Goal: Task Accomplishment & Management: Complete application form

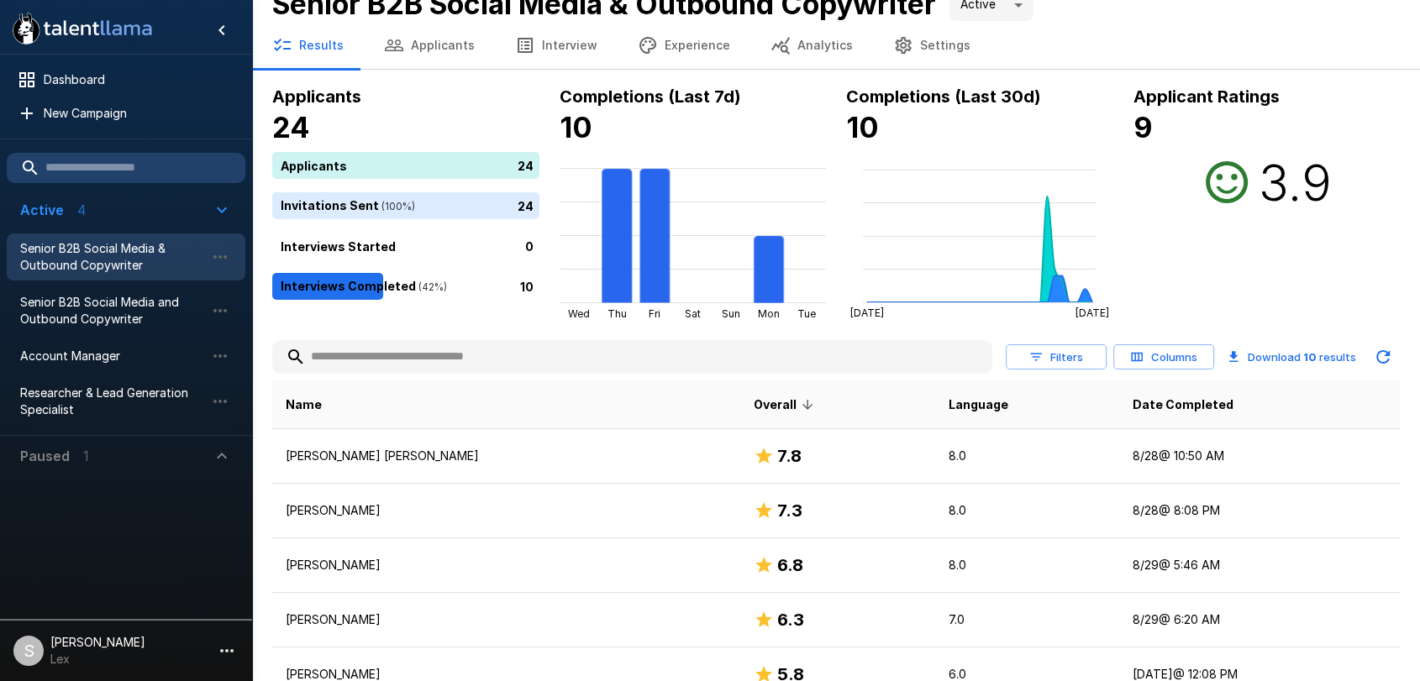
scroll to position [22, 0]
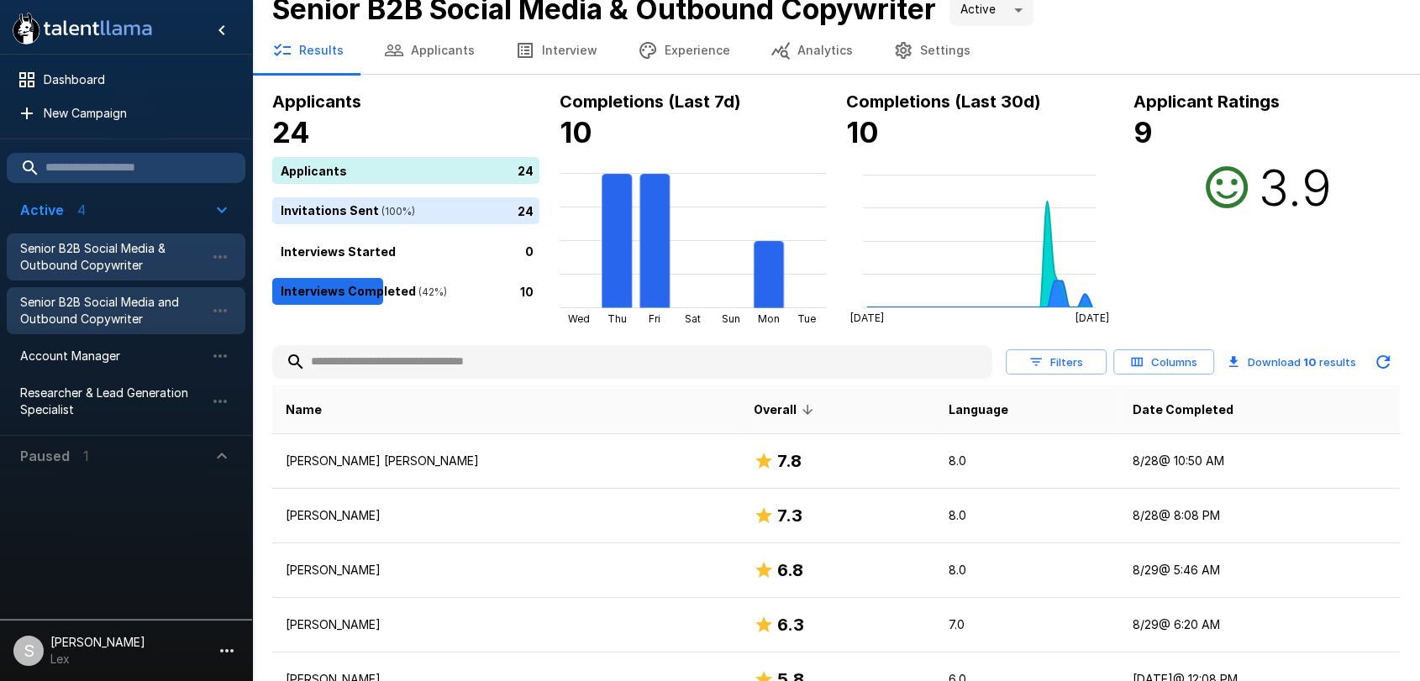
click at [100, 302] on span "Senior B2B Social Media and Outbound Copywriter" at bounding box center [112, 311] width 185 height 34
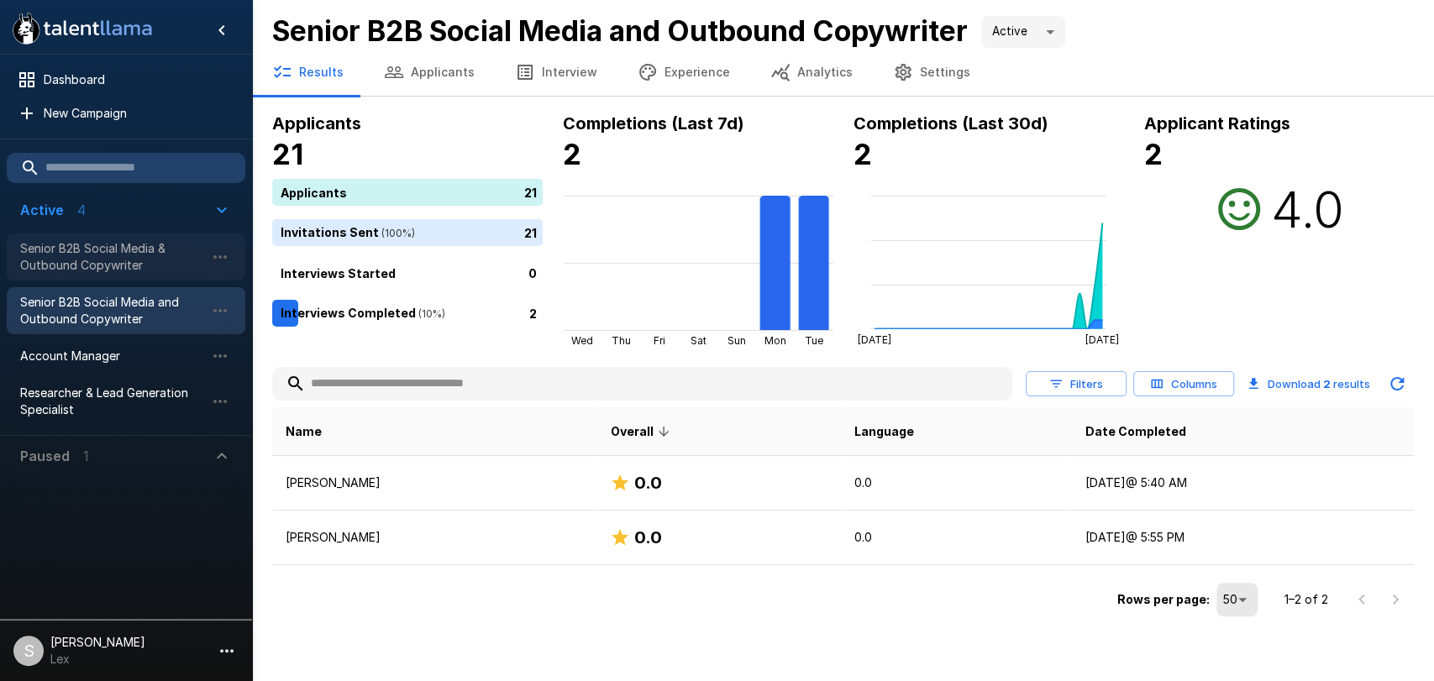
click at [108, 264] on span "Senior B2B Social Media & Outbound Copywriter" at bounding box center [112, 257] width 185 height 34
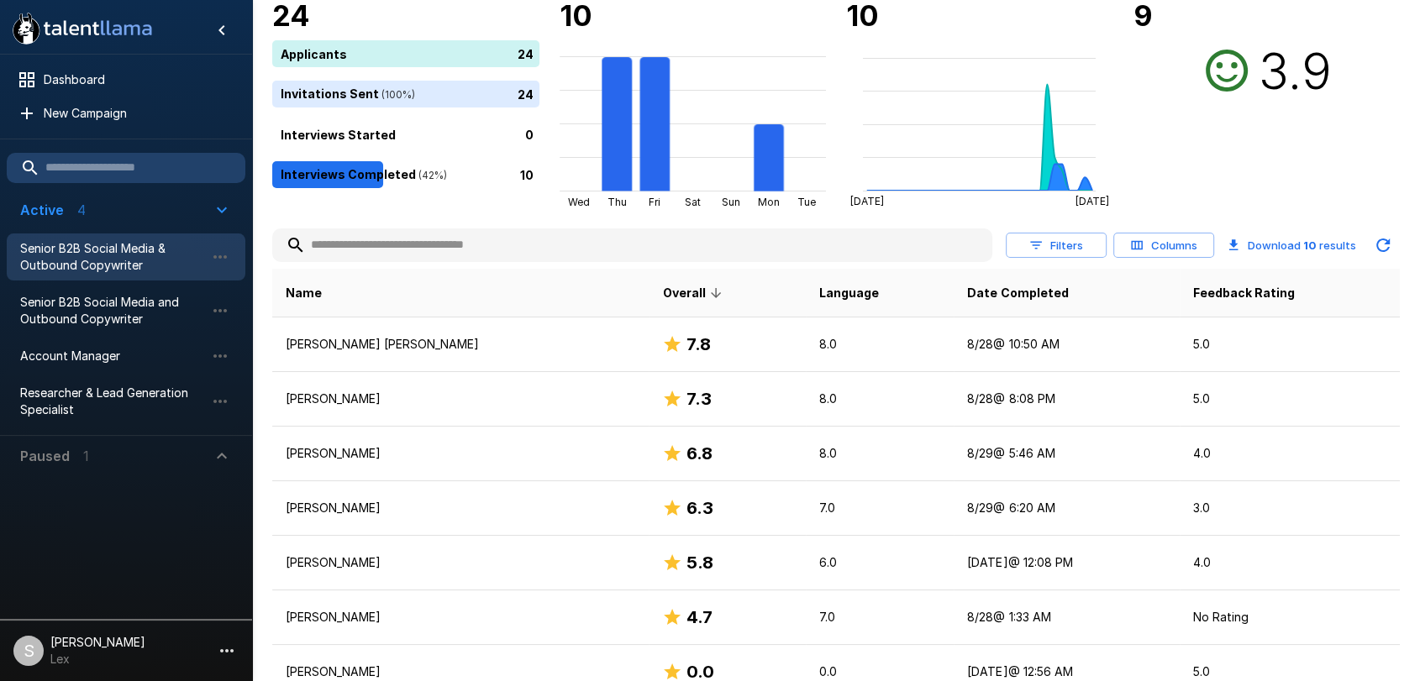
scroll to position [176, 0]
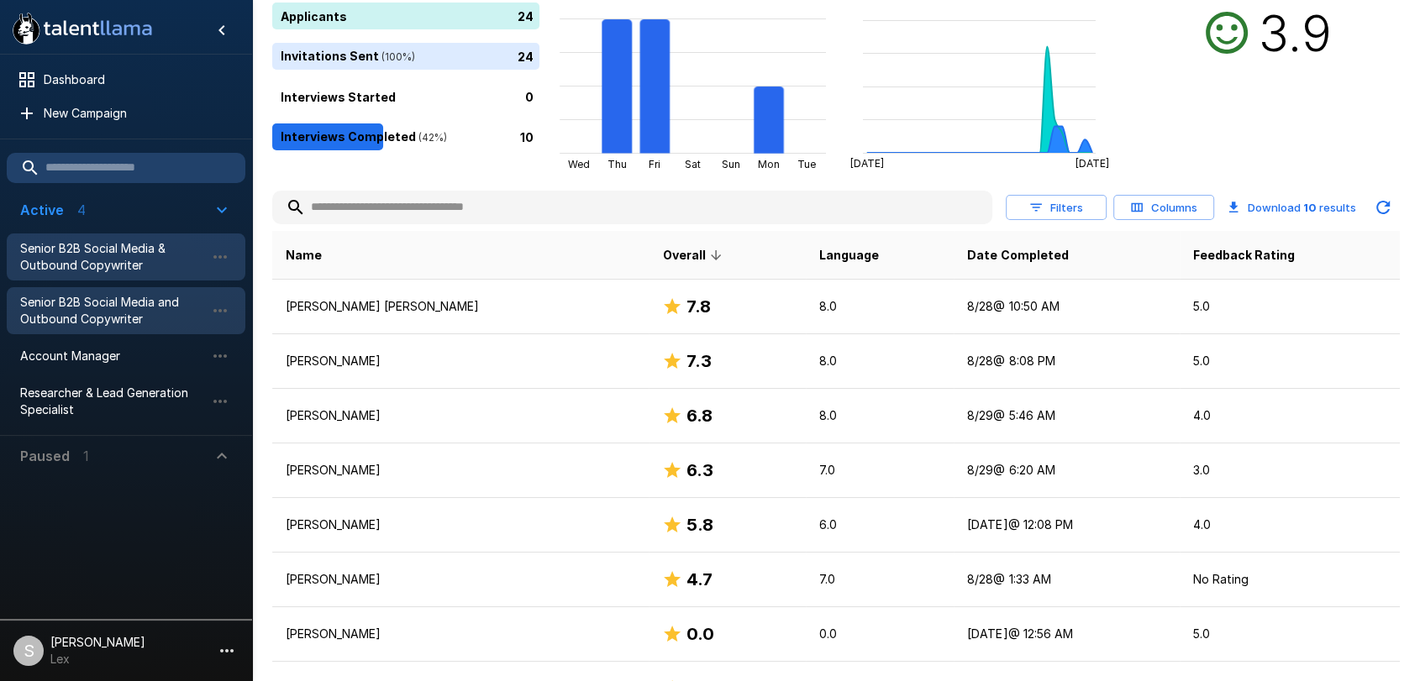
click at [134, 307] on span "Senior B2B Social Media and Outbound Copywriter" at bounding box center [112, 311] width 185 height 34
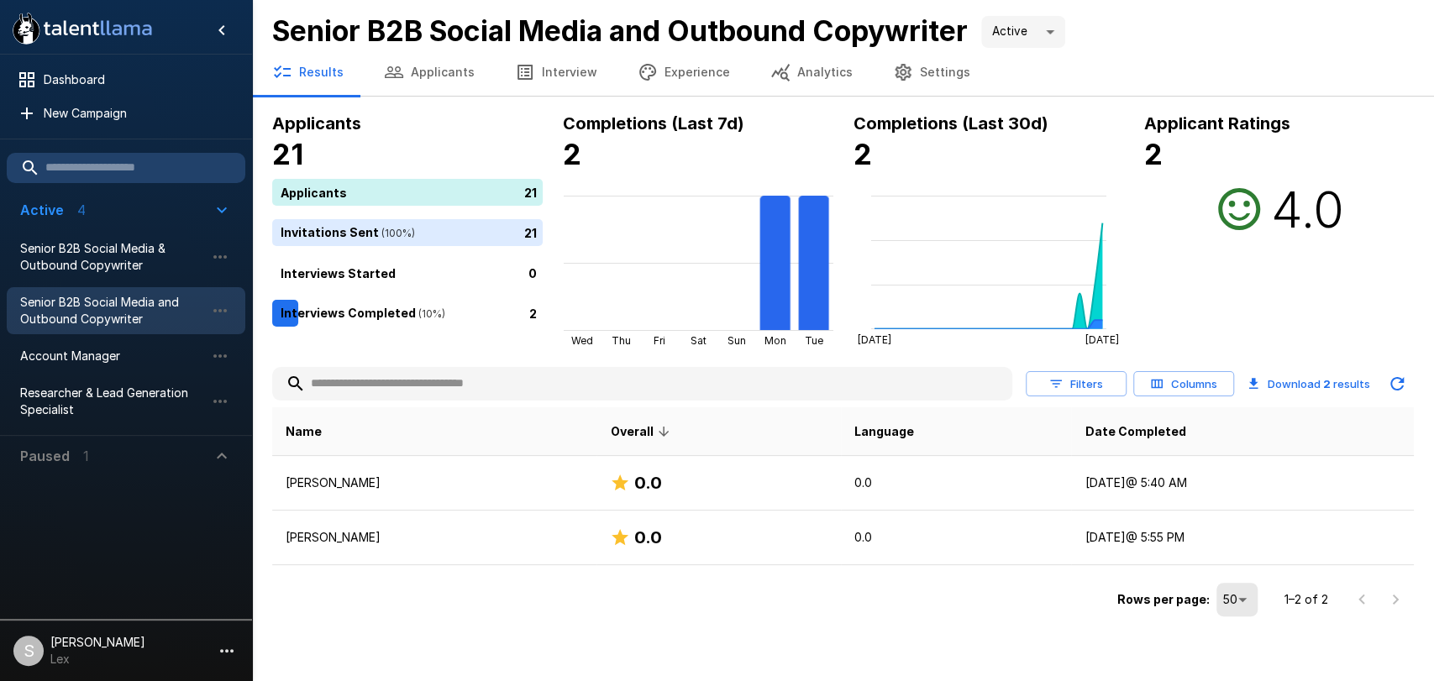
click at [548, 71] on button "Interview" at bounding box center [556, 72] width 123 height 47
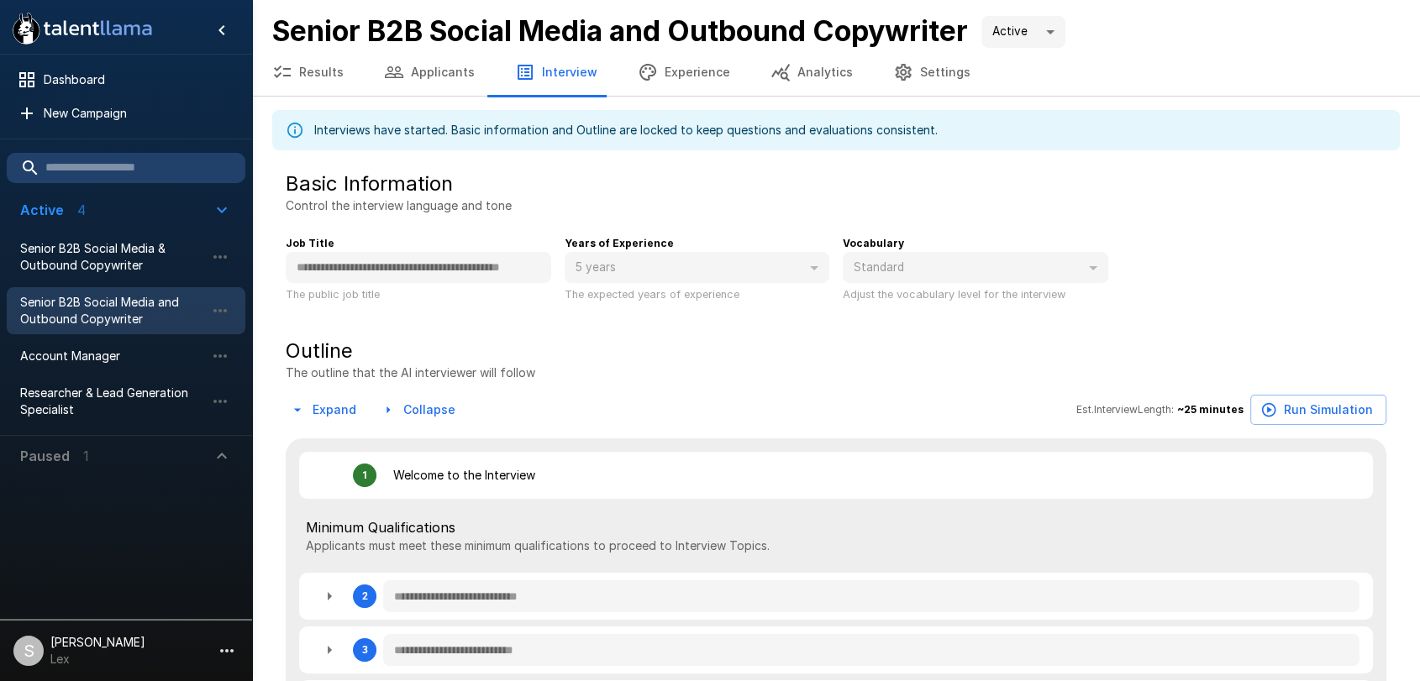
type textarea "*"
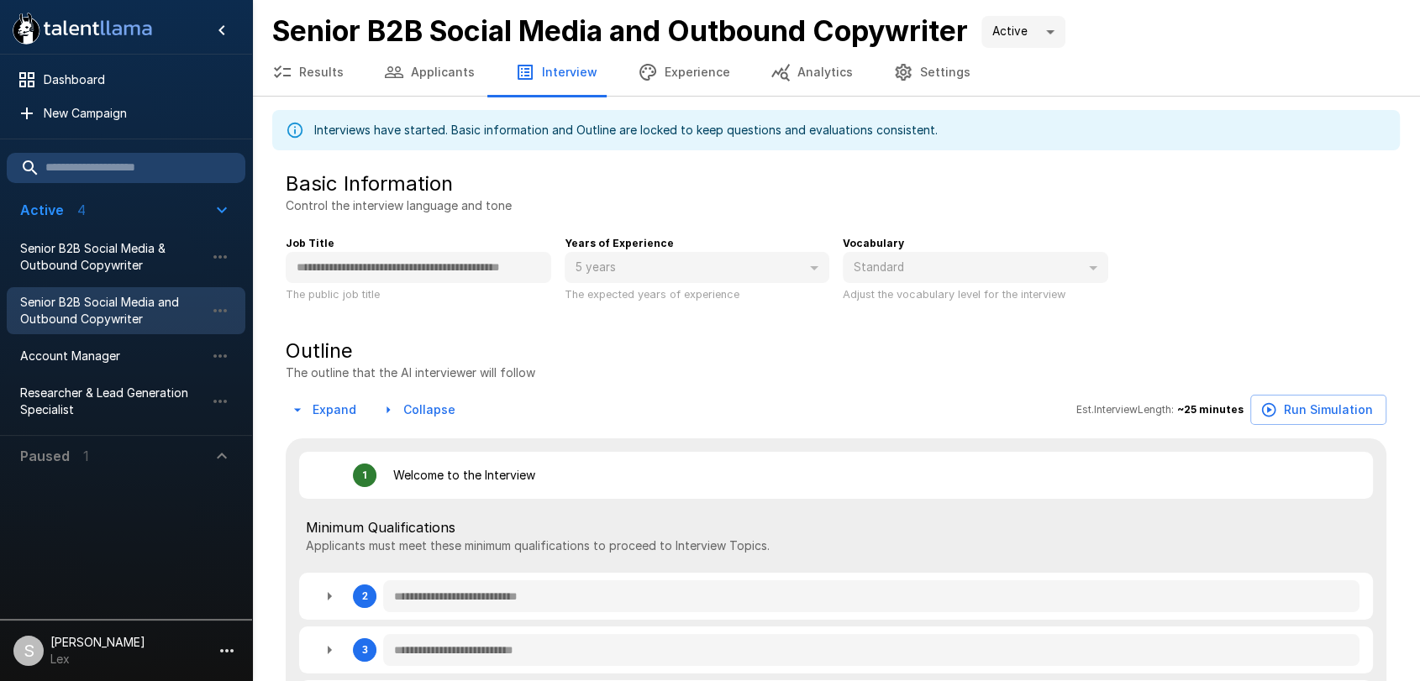
type textarea "*"
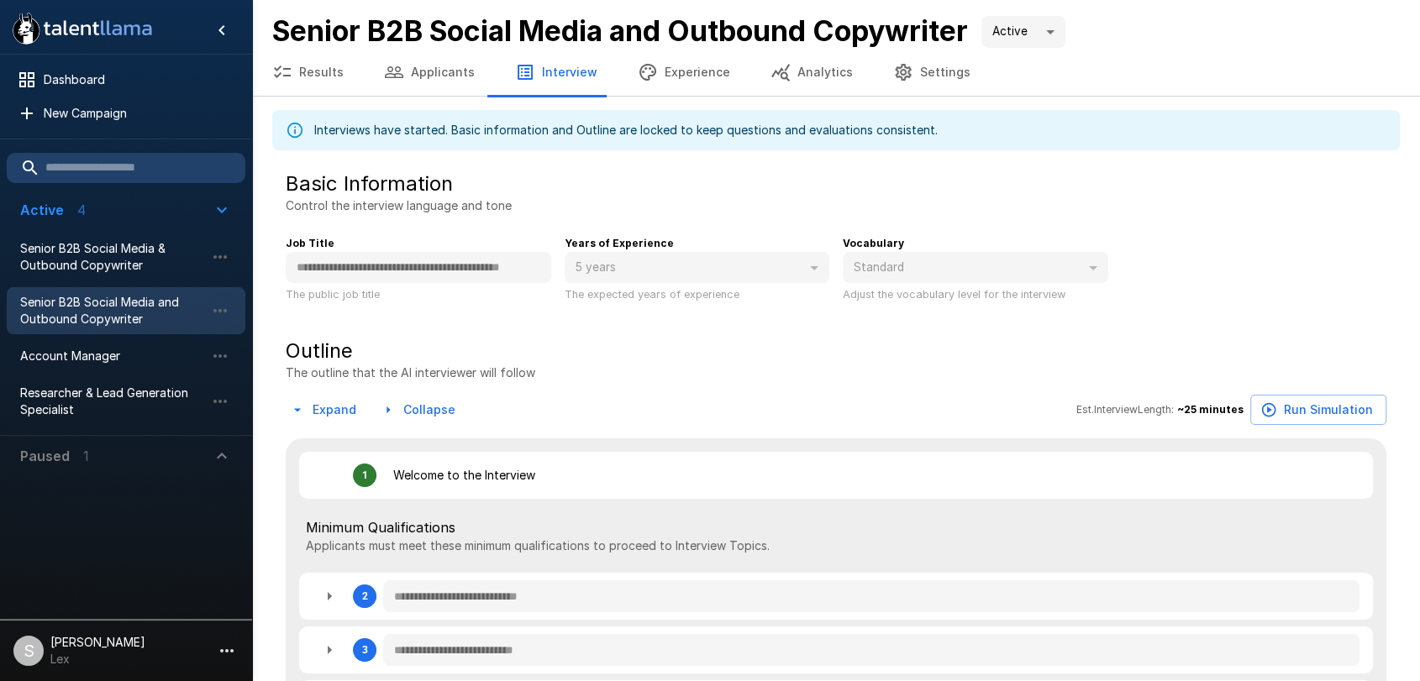
type textarea "*"
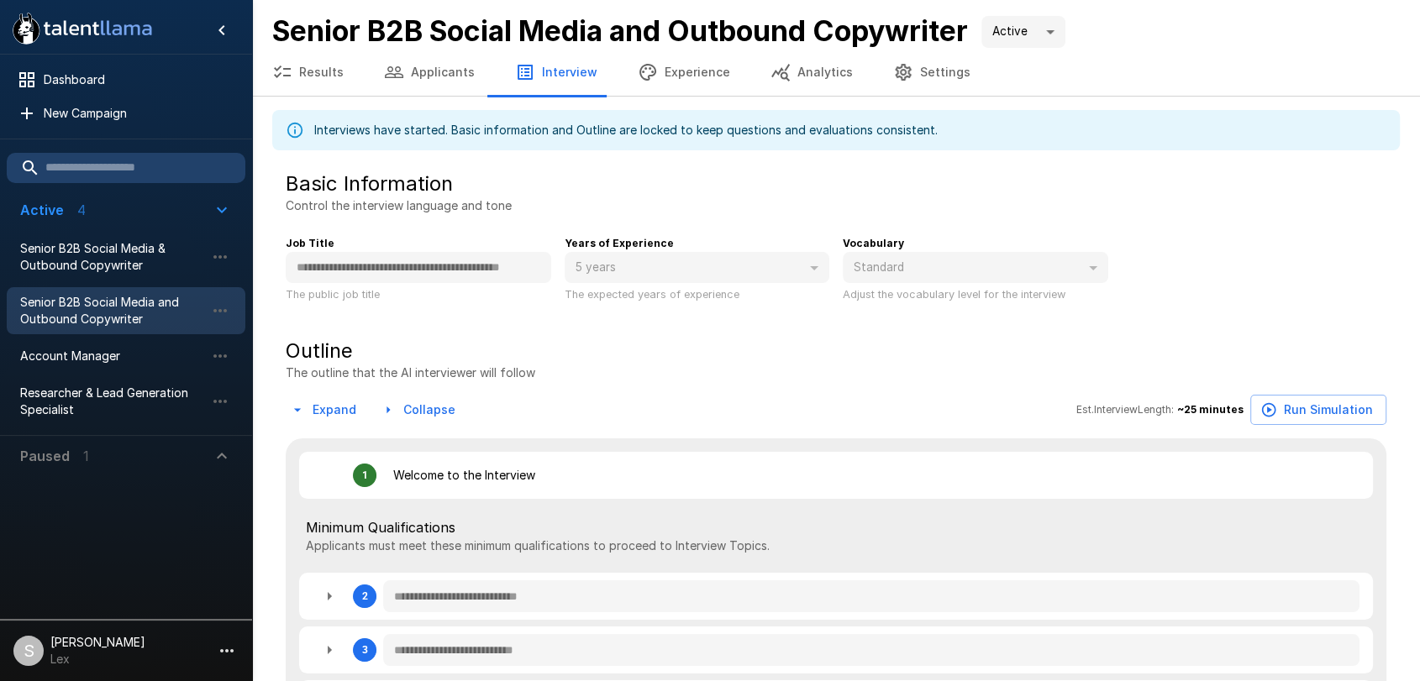
type textarea "*"
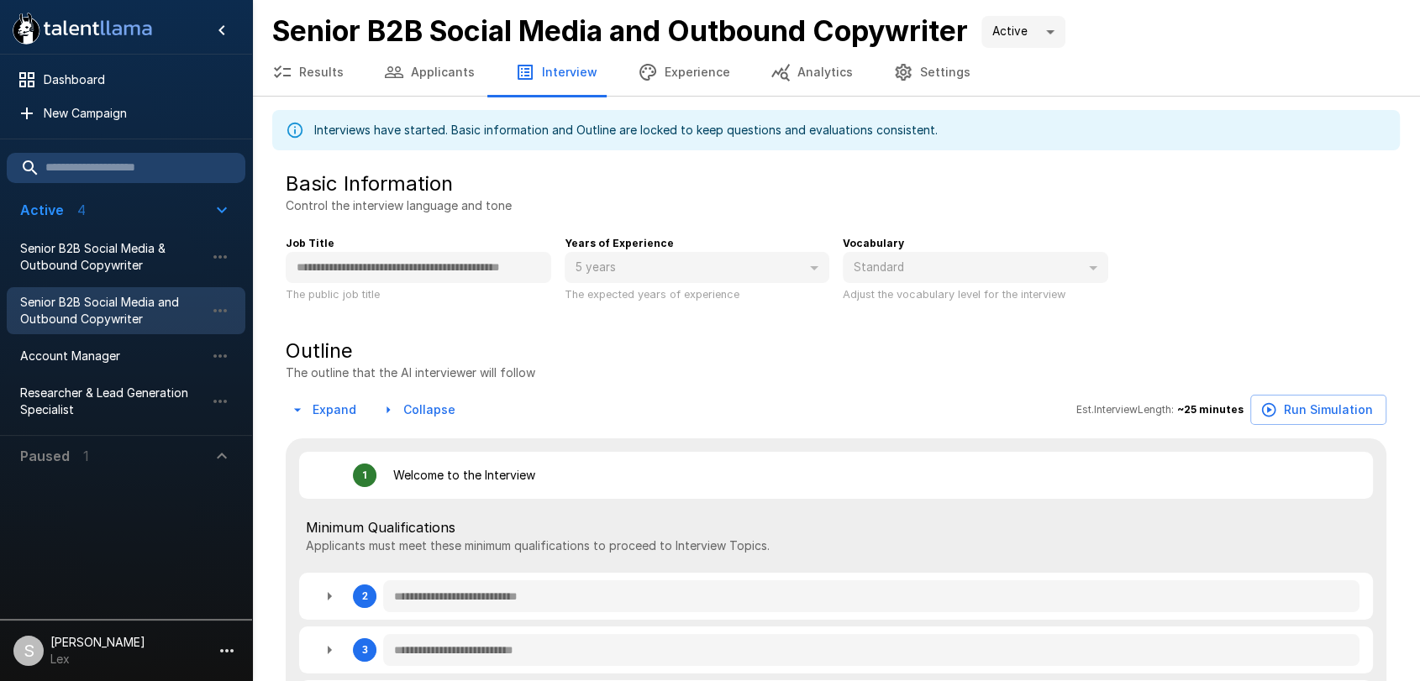
type textarea "*"
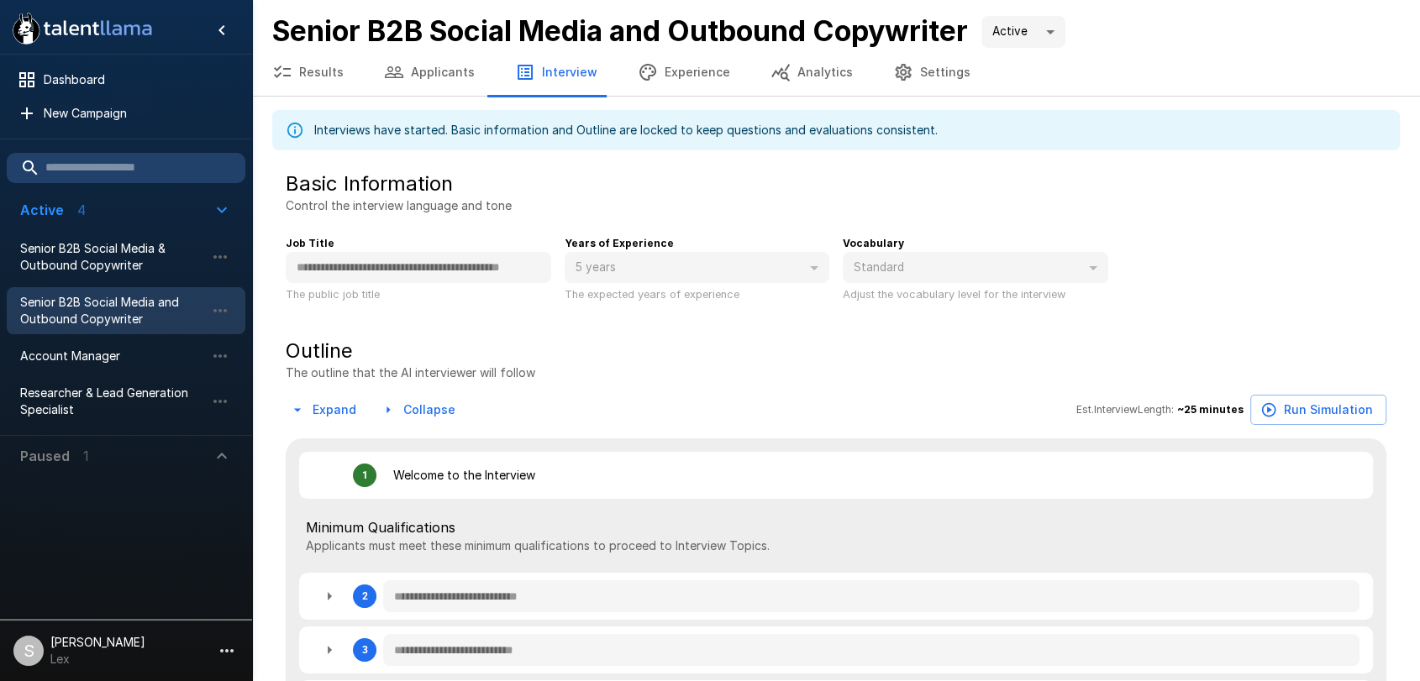
type textarea "*"
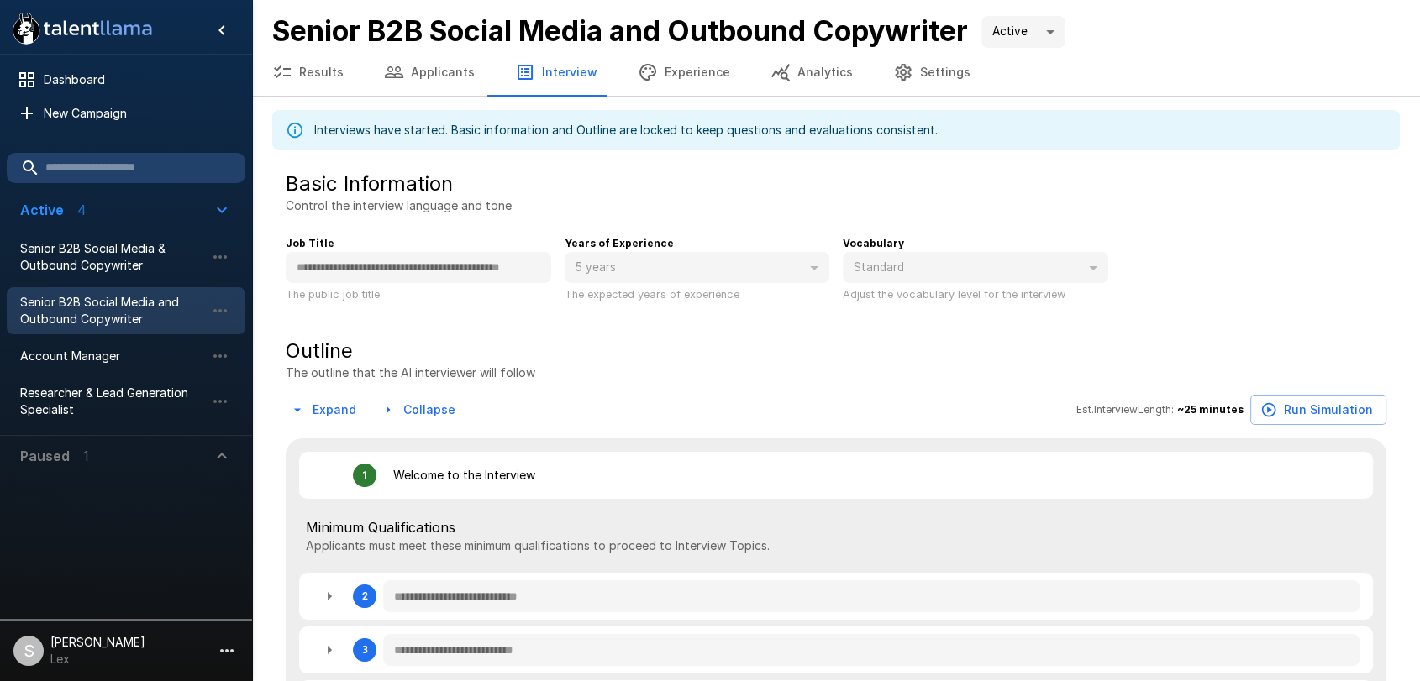
type textarea "*"
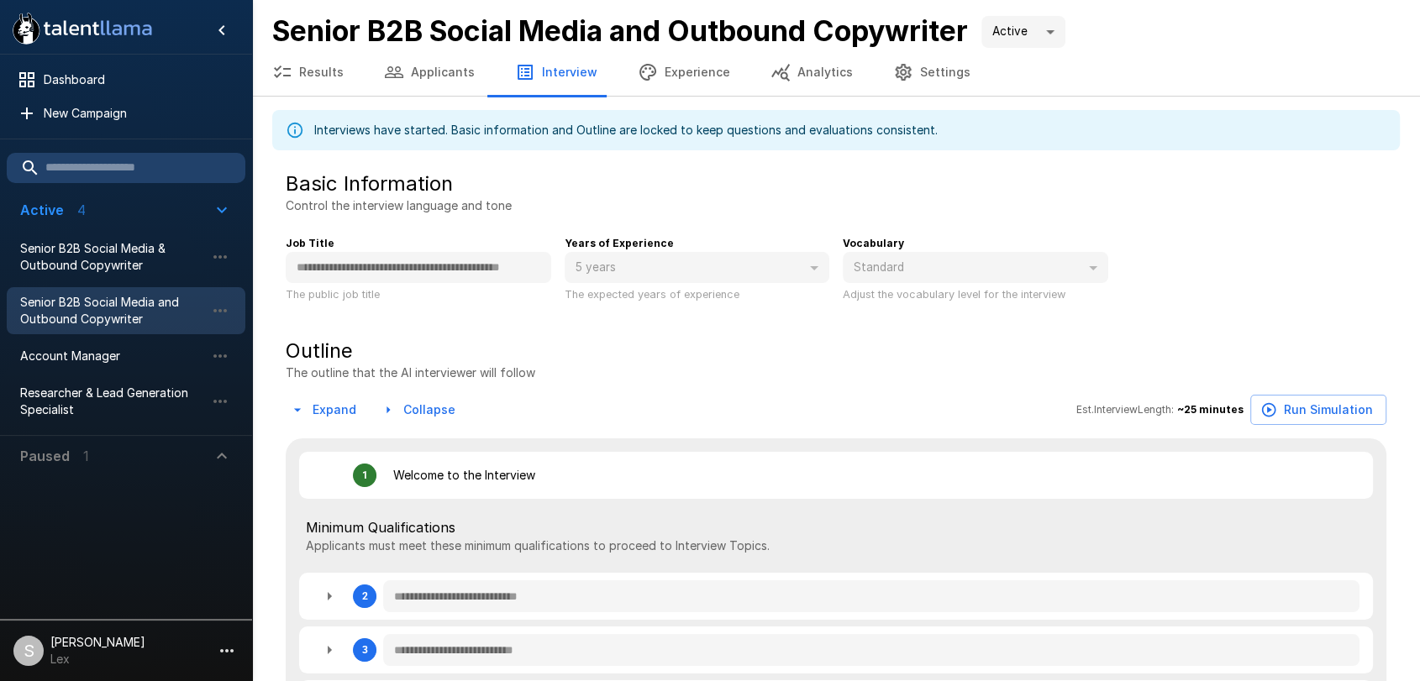
type textarea "*"
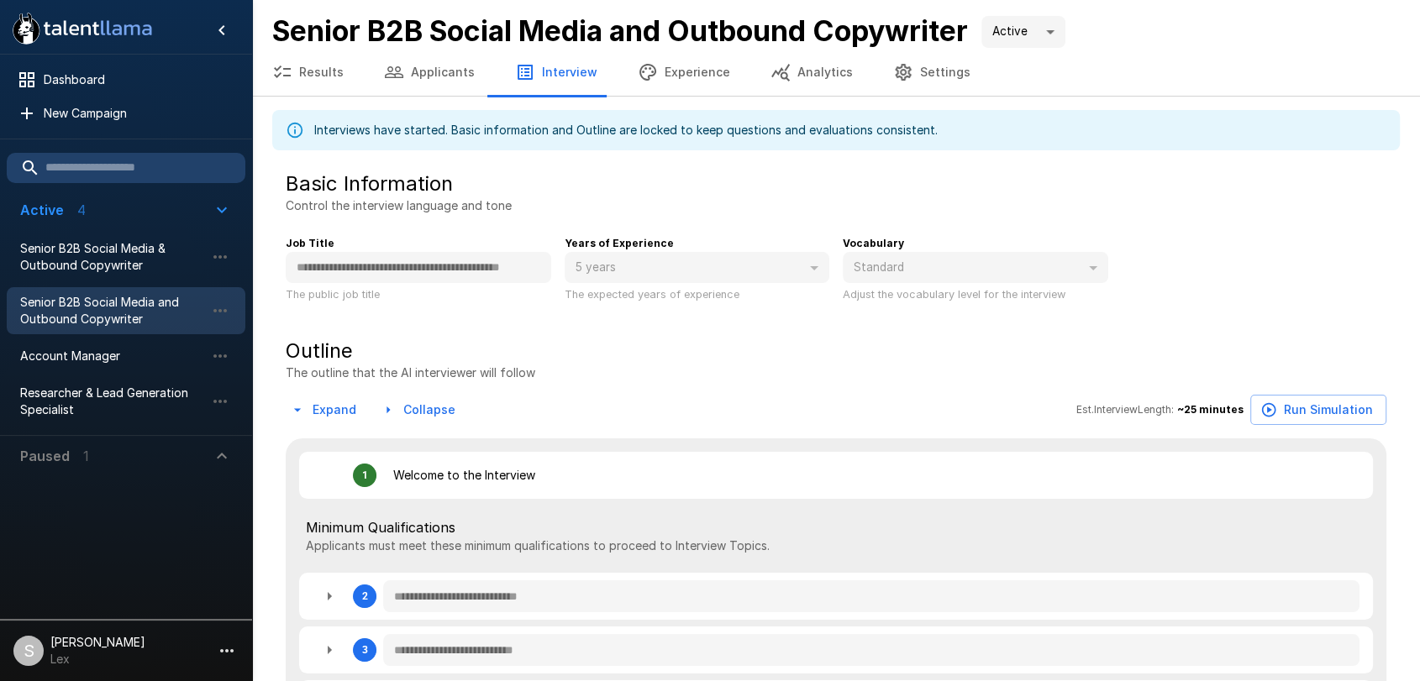
type textarea "*"
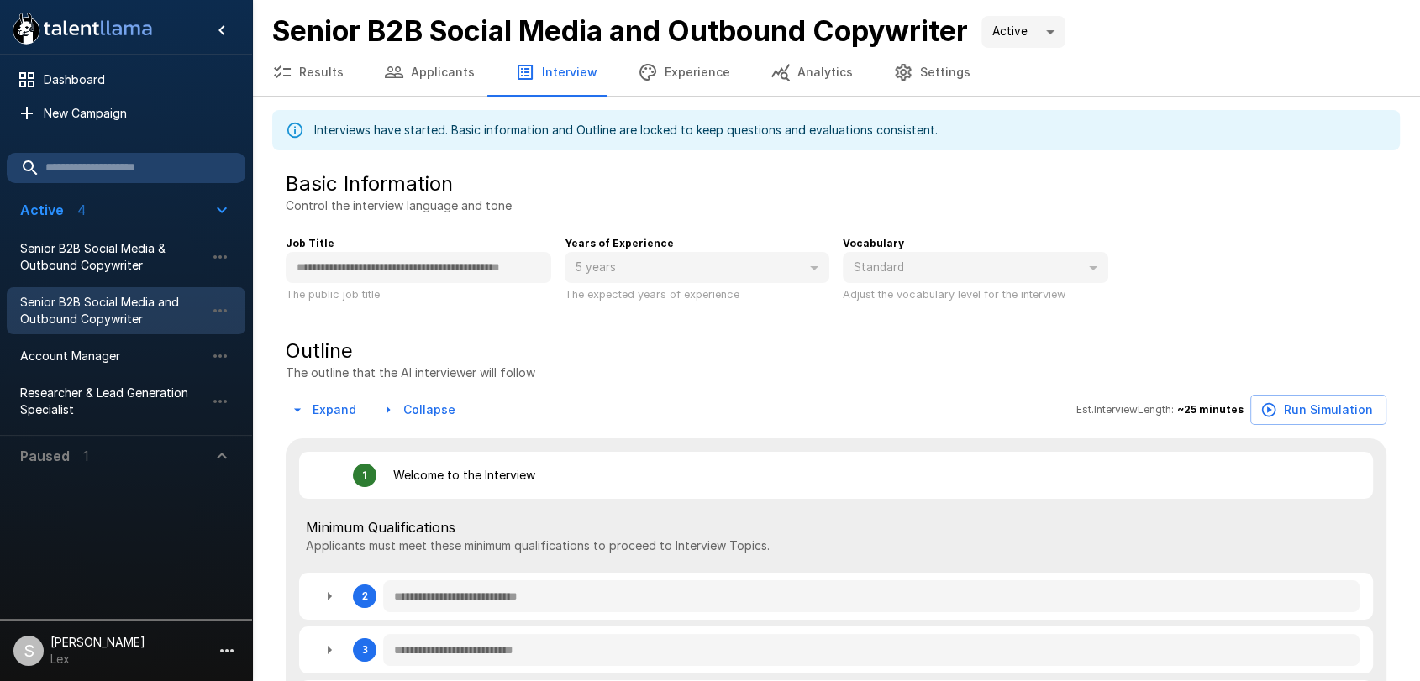
type textarea "*"
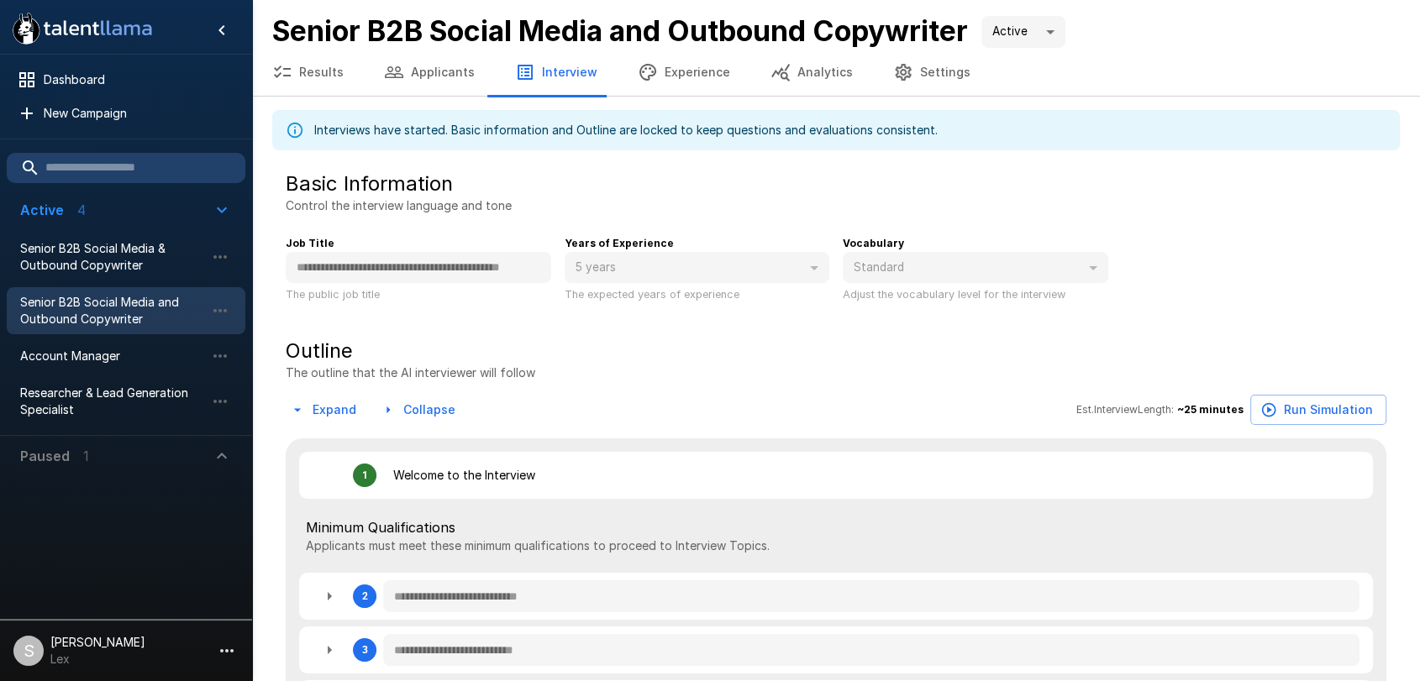
type textarea "*"
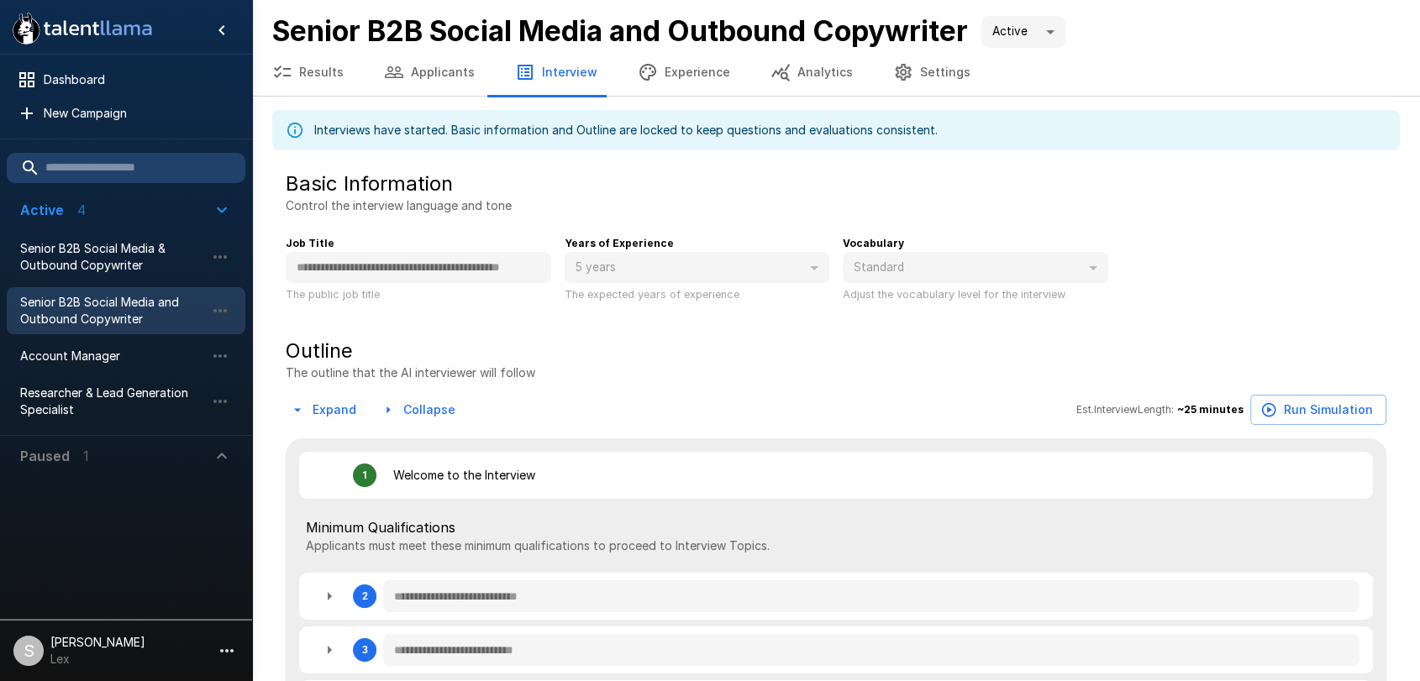
type textarea "*"
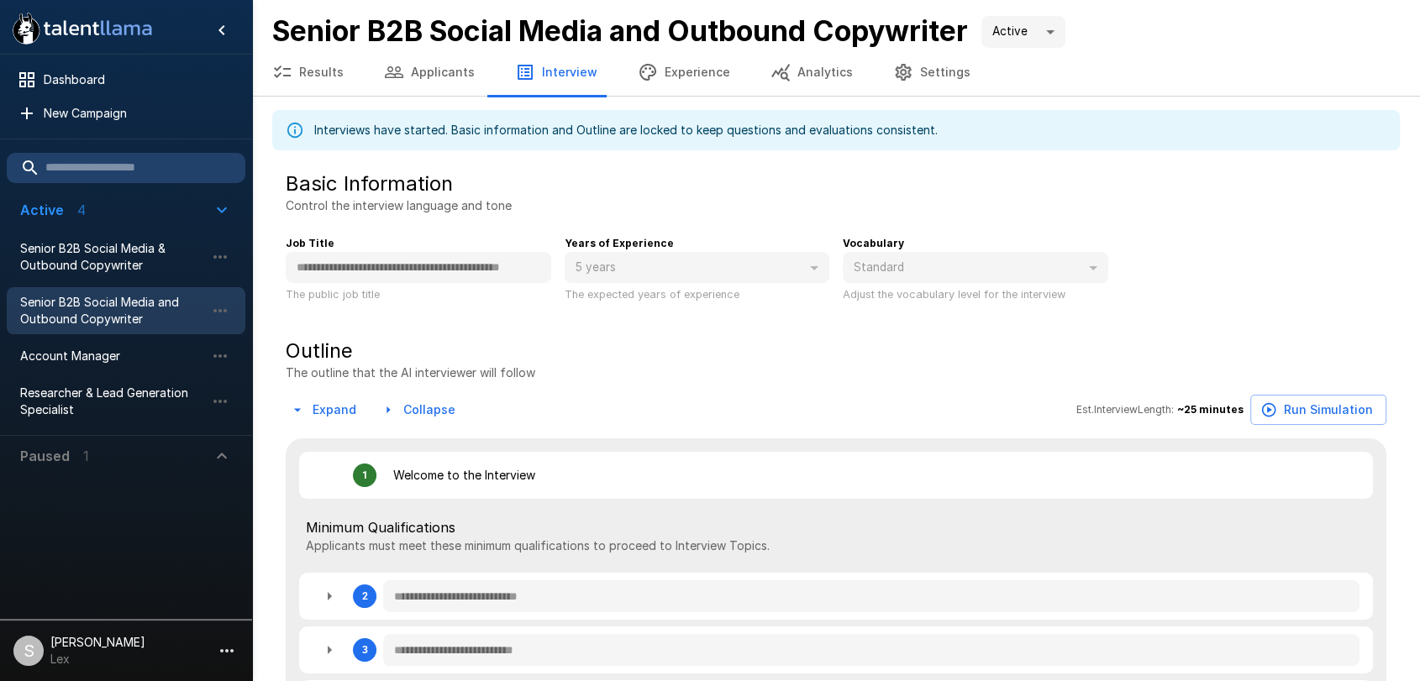
type textarea "*"
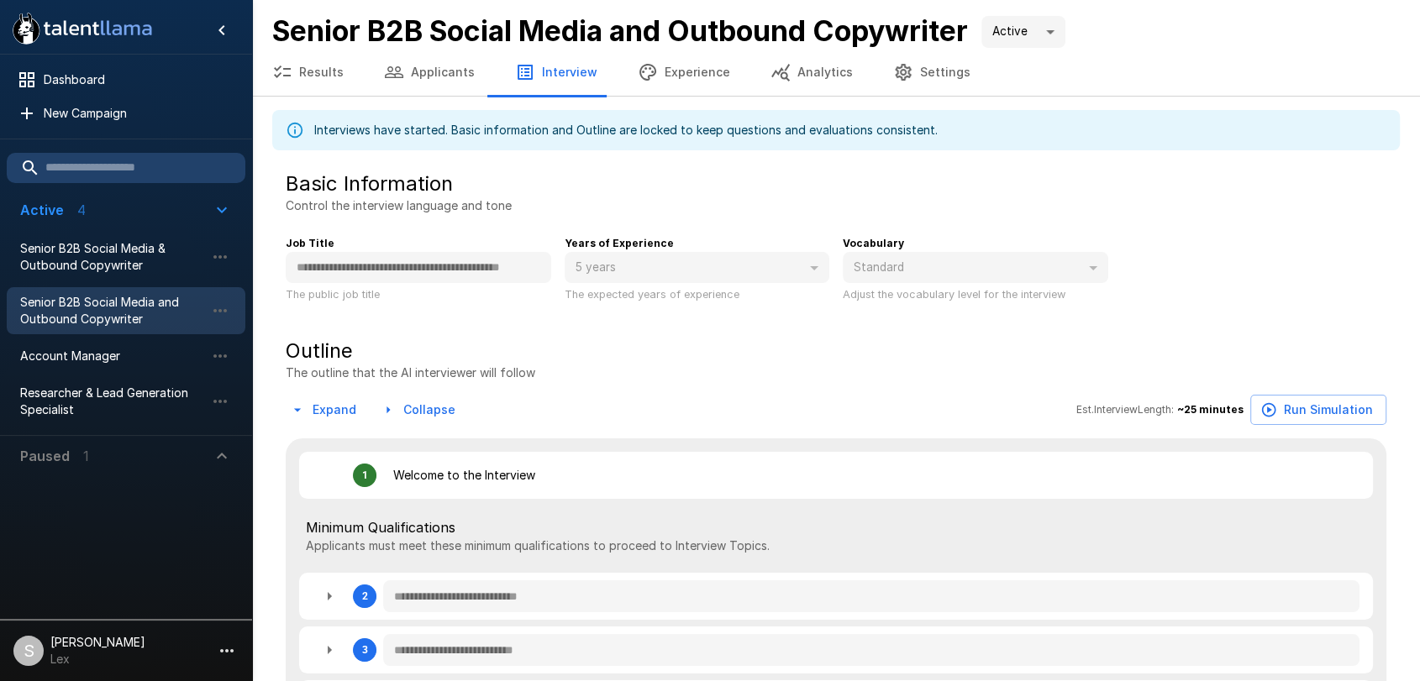
type textarea "*"
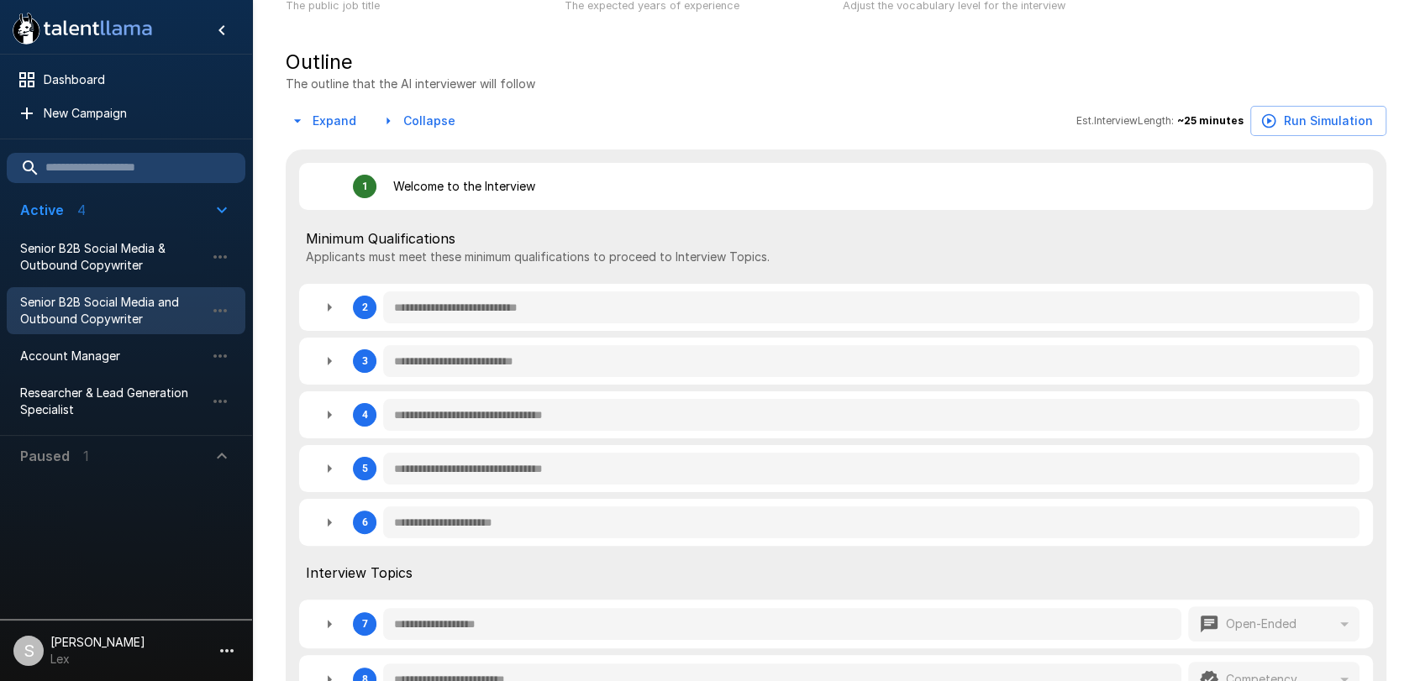
scroll to position [375, 0]
